Goal: Transaction & Acquisition: Purchase product/service

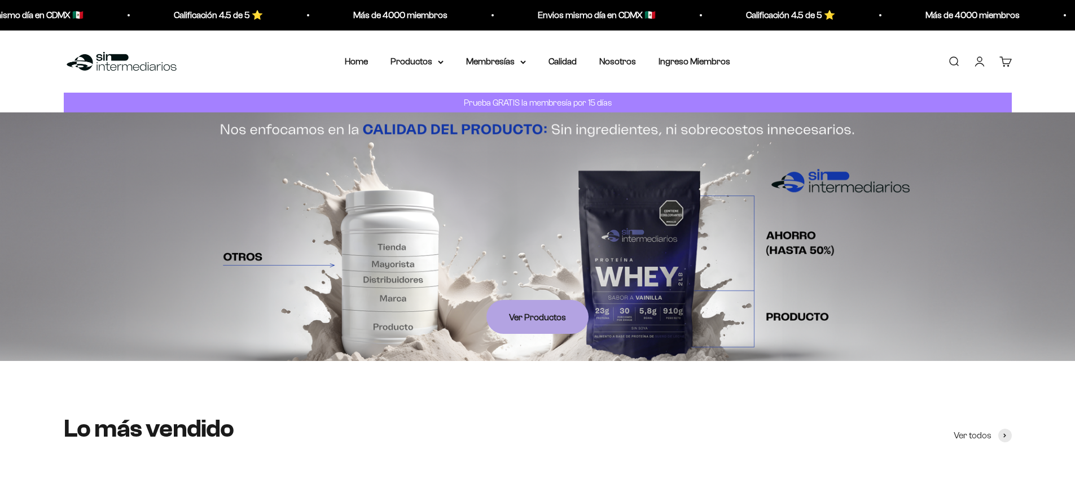
click at [981, 62] on link "Iniciar sesión" at bounding box center [980, 61] width 12 height 12
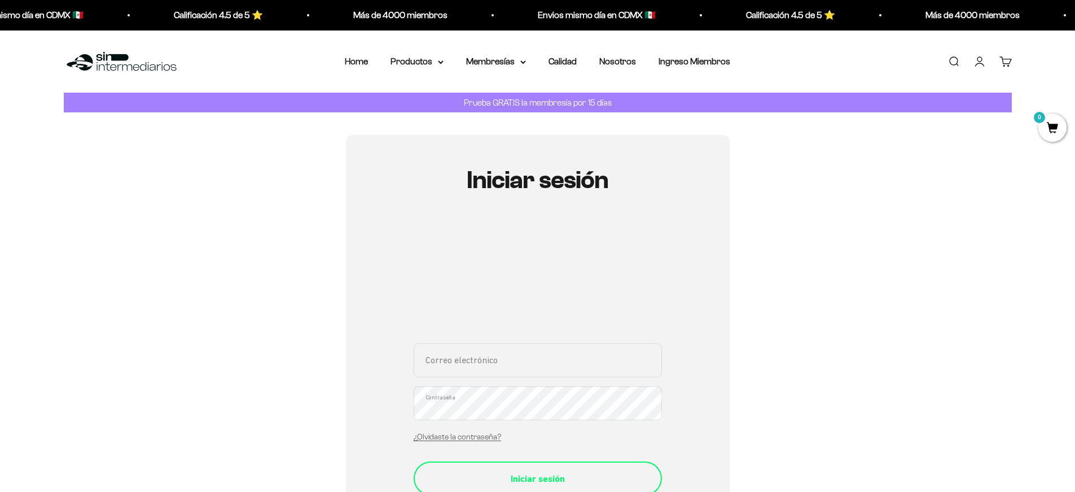
type input "jguzmansu@yahoo.com"
click at [549, 477] on div "Iniciar sesión" at bounding box center [537, 478] width 203 height 15
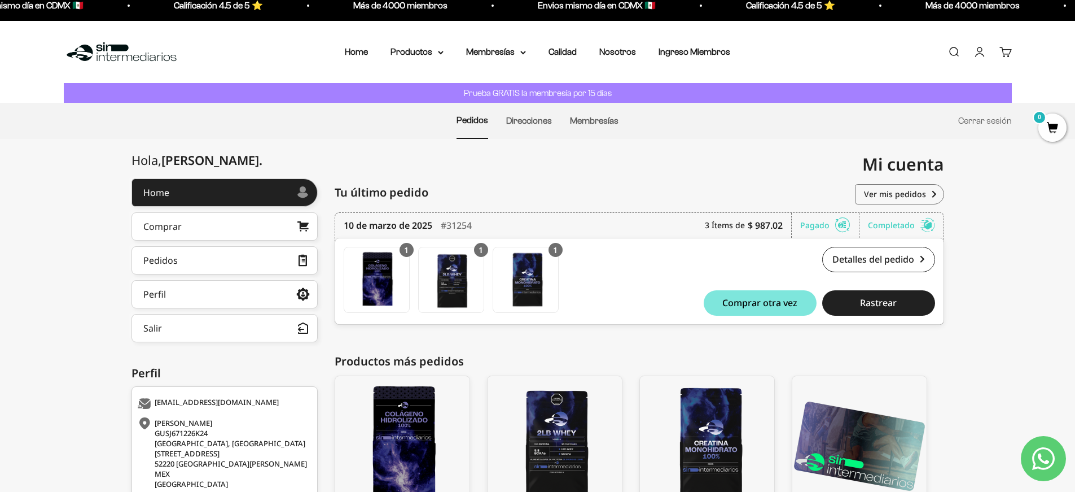
scroll to position [8, 0]
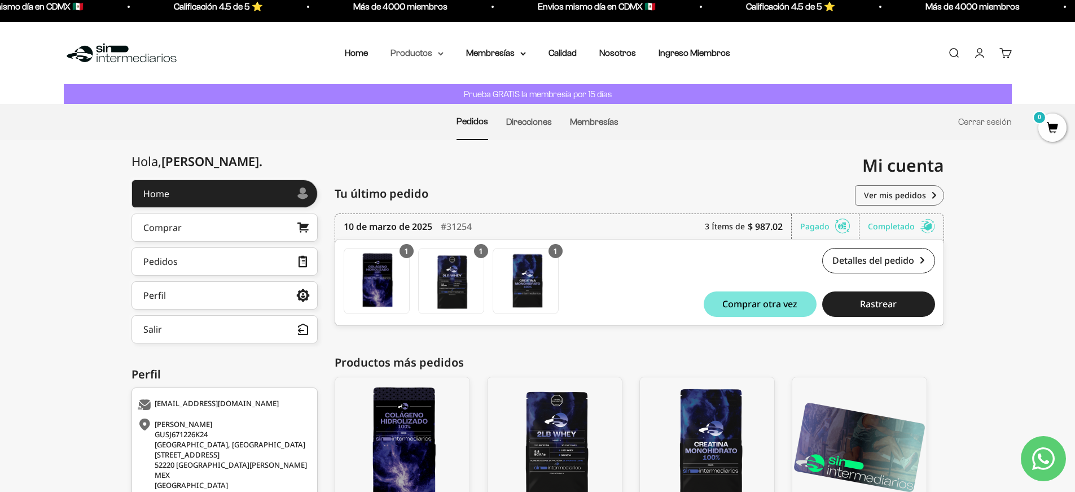
click at [404, 53] on summary "Productos" at bounding box center [417, 53] width 53 height 15
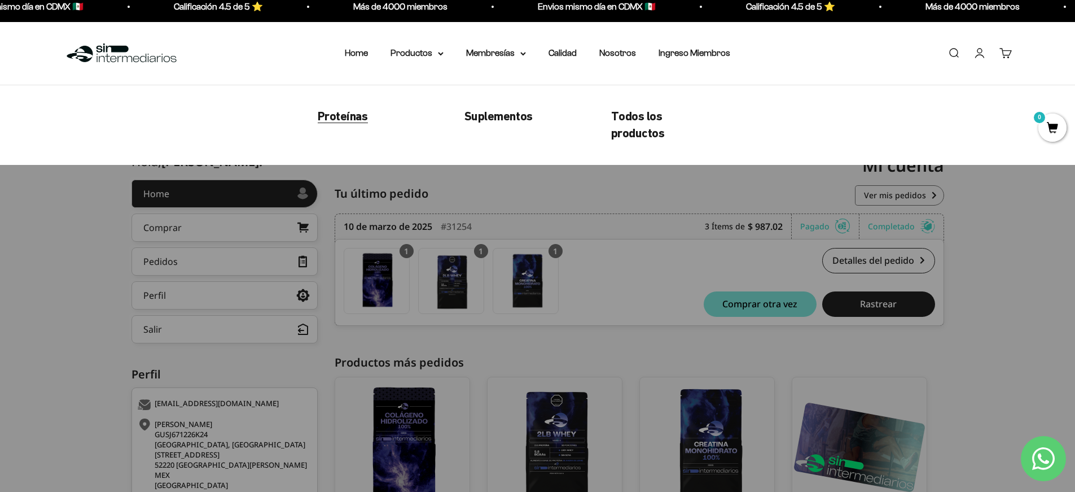
click at [347, 117] on span "Proteínas" at bounding box center [343, 115] width 50 height 14
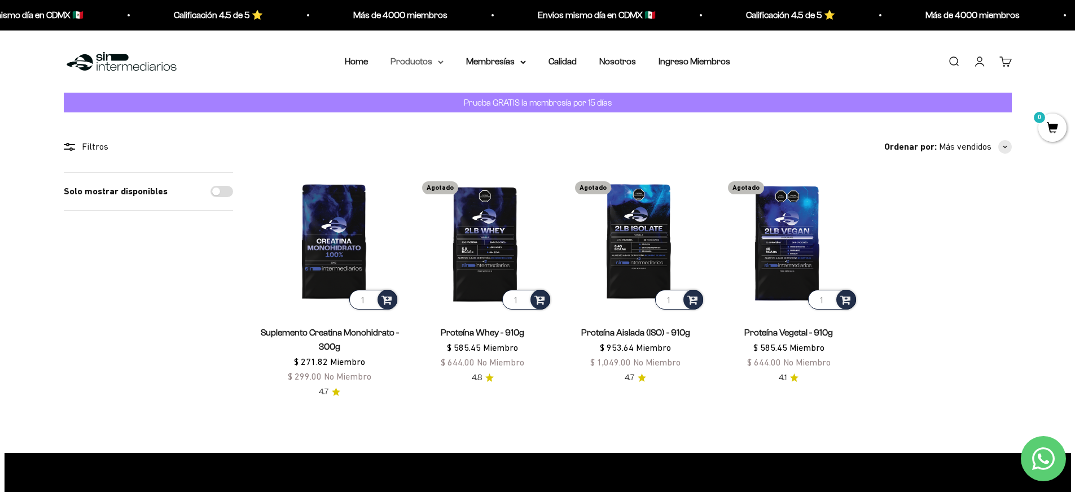
click at [411, 62] on summary "Productos" at bounding box center [417, 61] width 53 height 15
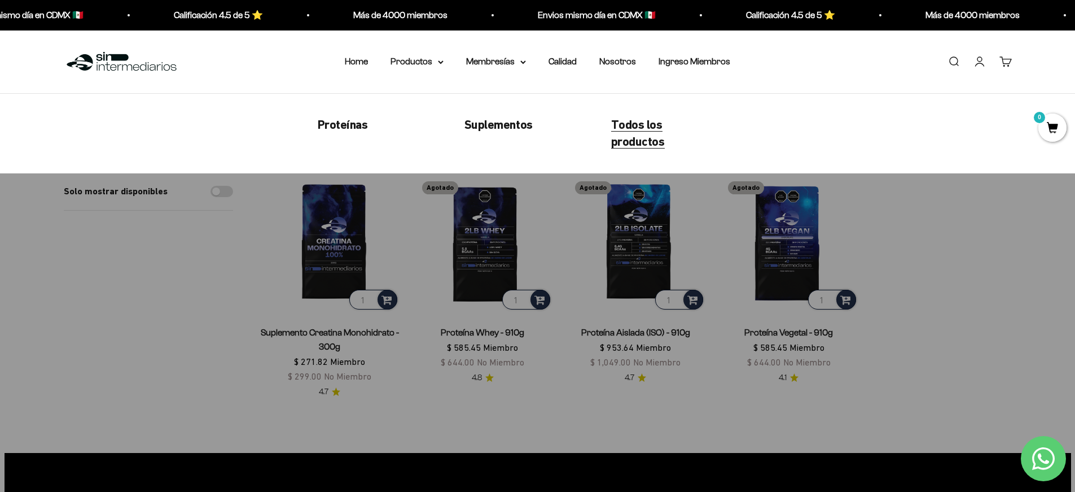
click at [625, 130] on span "Todos los productos" at bounding box center [638, 133] width 54 height 32
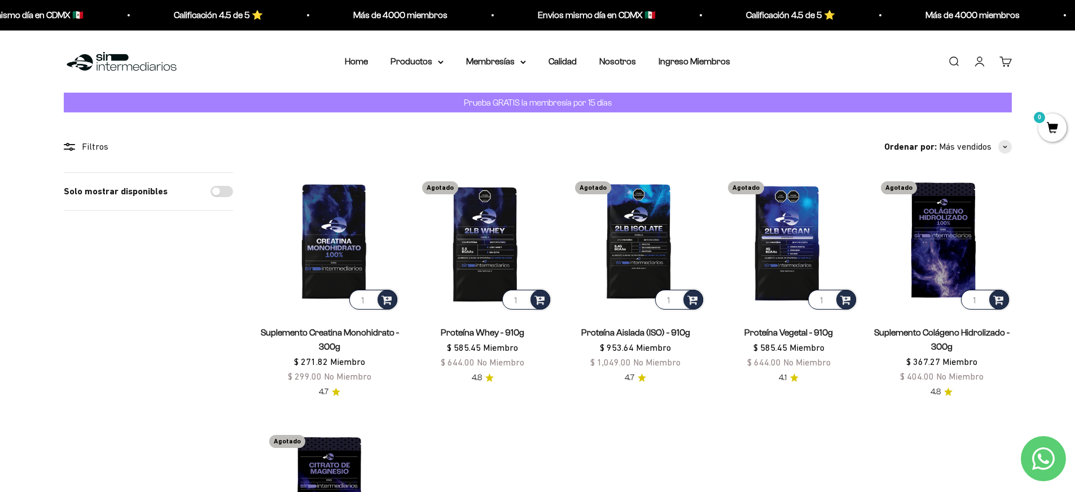
drag, startPoint x: 1081, startPoint y: 103, endPoint x: 1083, endPoint y: 71, distance: 31.7
click at [1002, 62] on link "Carrito 0" at bounding box center [1006, 61] width 12 height 12
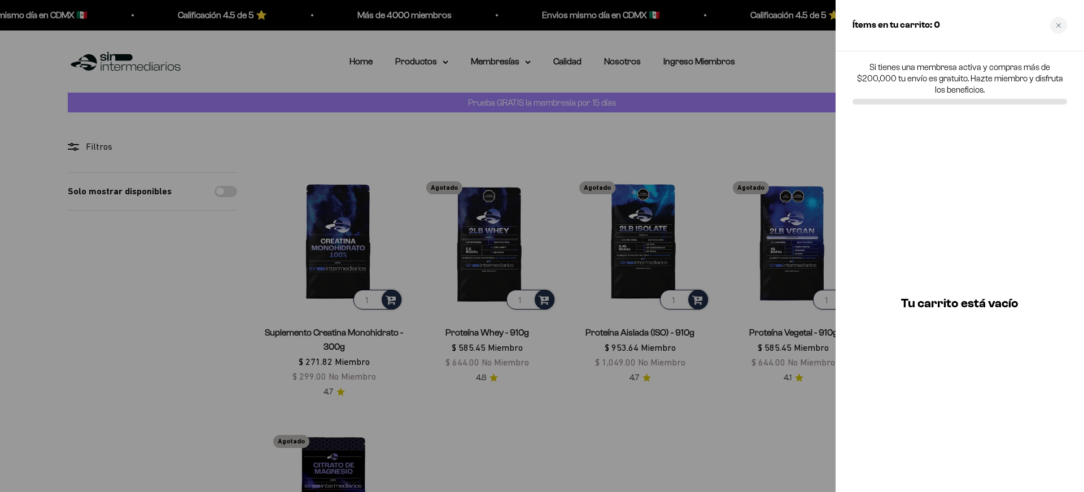
click at [750, 78] on div at bounding box center [542, 246] width 1084 height 492
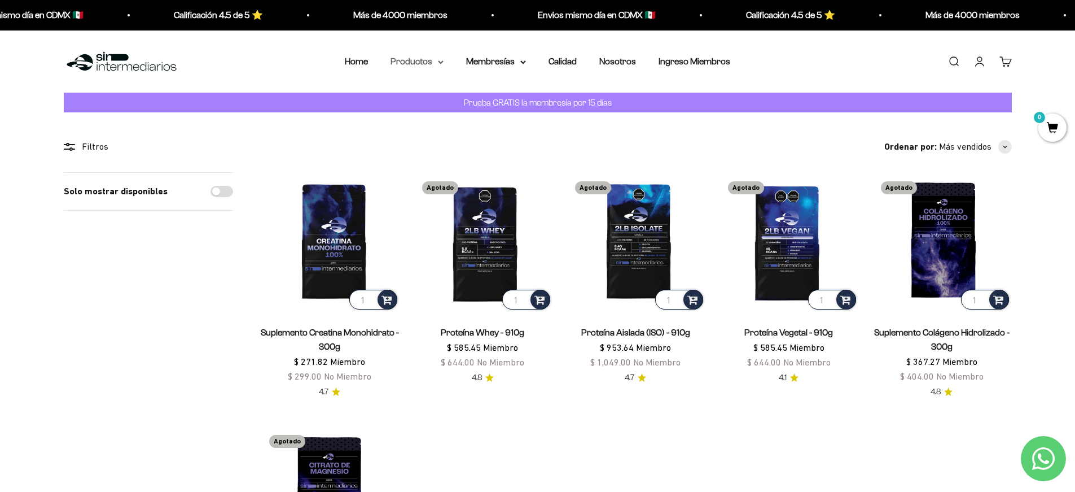
click at [406, 62] on summary "Productos" at bounding box center [417, 61] width 53 height 15
click at [981, 60] on link "Cuenta" at bounding box center [980, 61] width 12 height 12
